Goal: Information Seeking & Learning: Learn about a topic

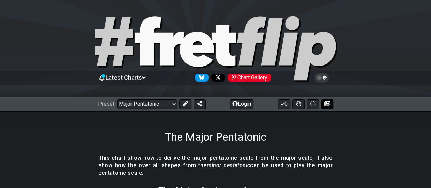
click at [325, 104] on icon at bounding box center [327, 103] width 6 height 5
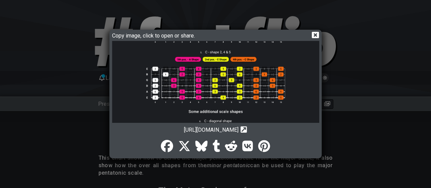
scroll to position [413, 0]
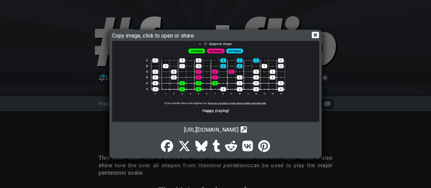
click at [315, 34] on icon at bounding box center [314, 34] width 7 height 7
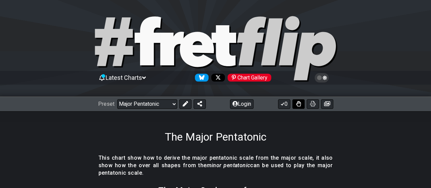
click at [298, 103] on icon at bounding box center [298, 103] width 5 height 5
click at [296, 102] on icon at bounding box center [298, 103] width 5 height 5
click at [311, 104] on icon at bounding box center [312, 103] width 5 height 5
click at [312, 103] on icon at bounding box center [312, 103] width 5 height 5
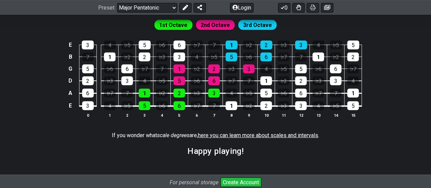
scroll to position [1030, 0]
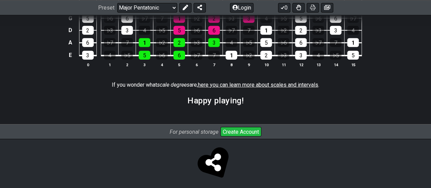
click at [206, 81] on span "here you can learn more about scales and intervals" at bounding box center [258, 84] width 120 height 6
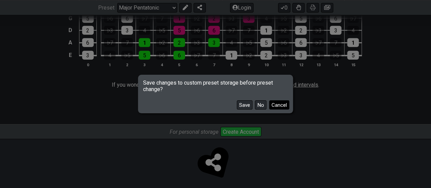
click at [283, 106] on button "Cancel" at bounding box center [279, 104] width 20 height 9
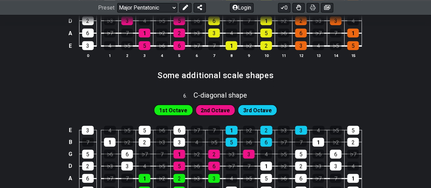
scroll to position [962, 0]
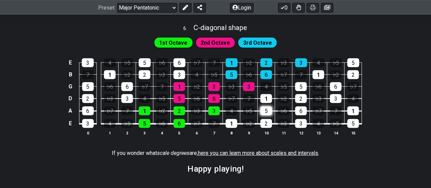
click at [268, 108] on div "5" at bounding box center [266, 110] width 12 height 9
click at [266, 109] on div "5" at bounding box center [266, 110] width 12 height 9
click at [264, 107] on div "5" at bounding box center [266, 110] width 12 height 9
click at [266, 106] on div "5" at bounding box center [266, 110] width 12 height 9
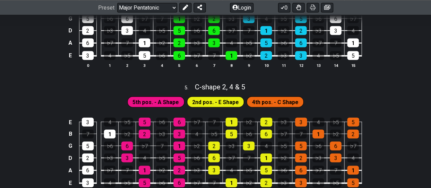
scroll to position [792, 0]
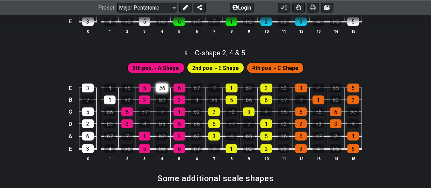
click at [163, 83] on div "♭6" at bounding box center [162, 87] width 12 height 9
click at [165, 86] on div "♭6" at bounding box center [162, 87] width 12 height 9
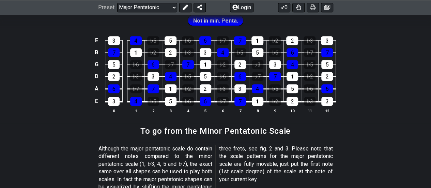
scroll to position [34, 0]
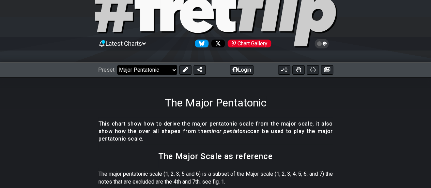
click at [172, 71] on select "Welcome to #fretflip! Initial Preset Custom Preset Minor Pentatonic Major Penta…" at bounding box center [147, 70] width 60 height 10
click at [117, 65] on select "Welcome to #fretflip! Initial Preset Custom Preset Minor Pentatonic Major Penta…" at bounding box center [147, 70] width 60 height 10
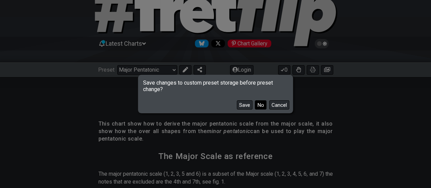
click at [261, 104] on button "No" at bounding box center [261, 104] width 12 height 9
select select "/minor-pentatonic"
select select "C"
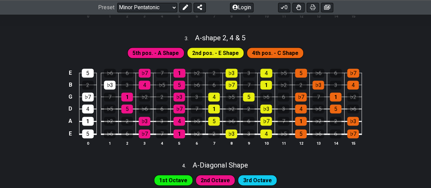
scroll to position [408, 0]
